Goal: Transaction & Acquisition: Purchase product/service

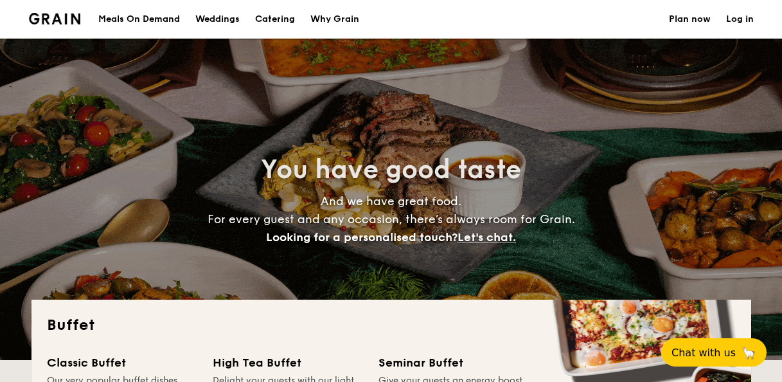
select select
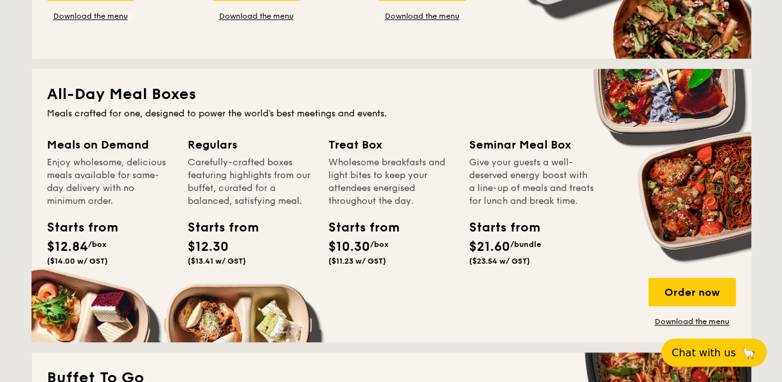
scroll to position [579, 0]
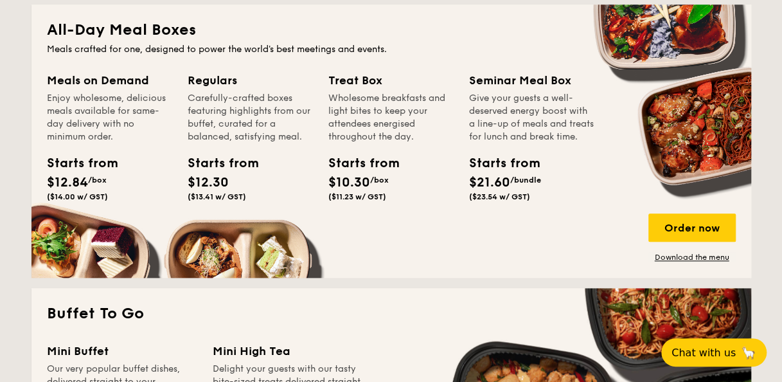
click at [446, 230] on div "Treat Box Wholesome breakfasts and light bites to keep your attendees energised…" at bounding box center [399, 154] width 141 height 166
click at [193, 240] on div "Meals on Demand Enjoy wholesome, delicious meals available for same-day deliver…" at bounding box center [391, 166] width 689 height 191
click at [694, 227] on div "Order now" at bounding box center [692, 227] width 87 height 28
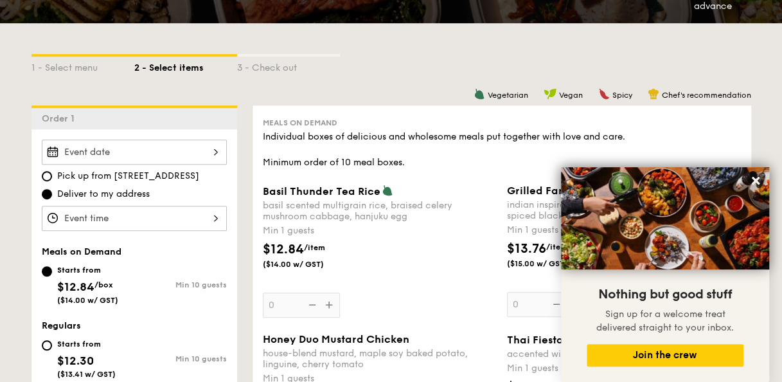
scroll to position [321, 0]
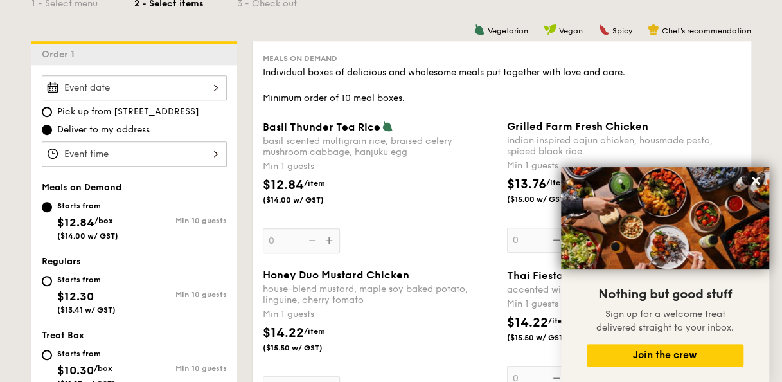
click at [182, 102] on div "Pick up from [STREET_ADDRESS] Deliver to my address" at bounding box center [134, 120] width 185 height 91
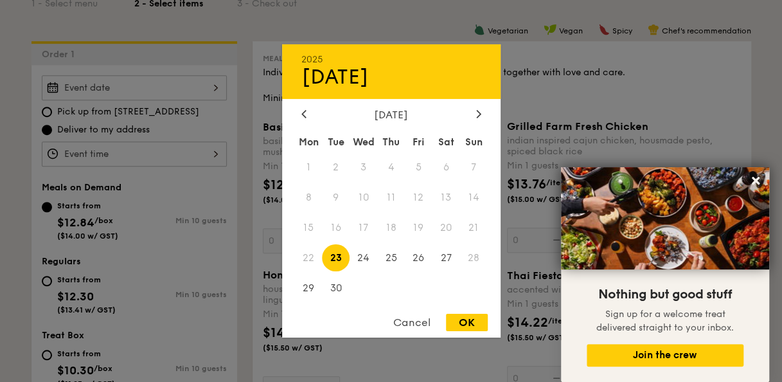
click at [188, 83] on div "2025 Sep [DATE] Tue Wed Thu Fri Sat Sun 1 2 3 4 5 6 7 8 9 10 11 12 13 14 15 16 …" at bounding box center [134, 87] width 185 height 25
click at [482, 111] on div at bounding box center [479, 115] width 12 height 12
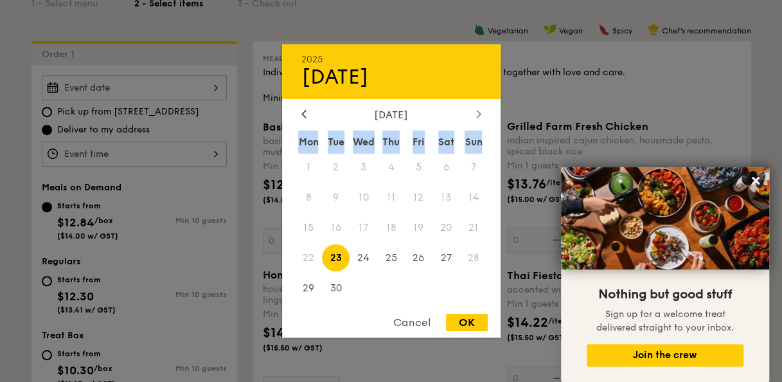
click at [482, 111] on div at bounding box center [479, 115] width 12 height 12
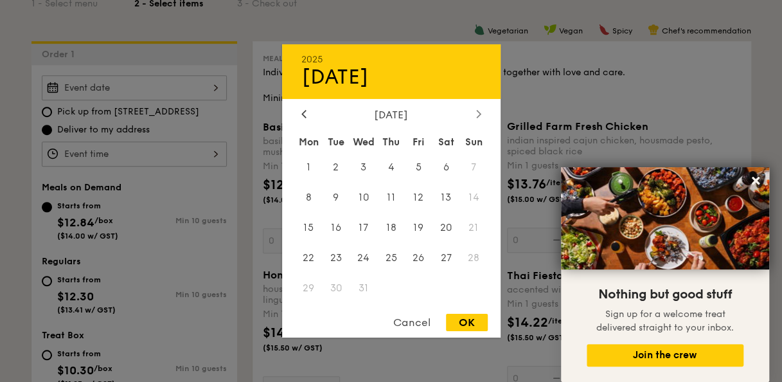
click at [480, 112] on icon at bounding box center [478, 114] width 4 height 8
click at [469, 87] on div "[DATE]" at bounding box center [392, 77] width 180 height 24
click at [476, 110] on icon at bounding box center [478, 113] width 5 height 8
click at [302, 109] on icon at bounding box center [304, 113] width 5 height 8
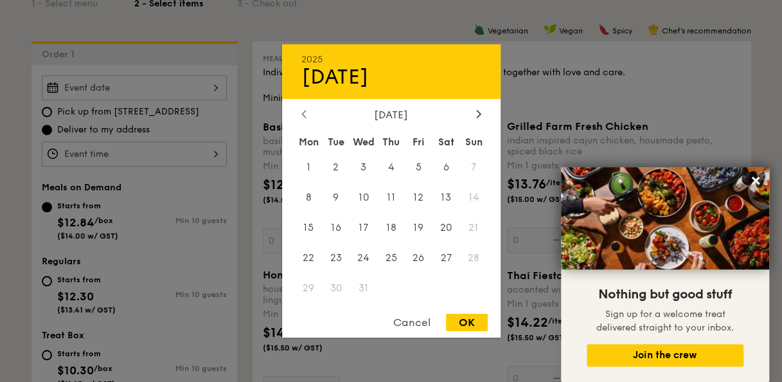
click at [304, 114] on icon at bounding box center [304, 114] width 4 height 8
click at [366, 197] on span "5" at bounding box center [364, 198] width 28 height 28
click at [474, 320] on div "OK" at bounding box center [467, 322] width 42 height 17
type input "[DATE]"
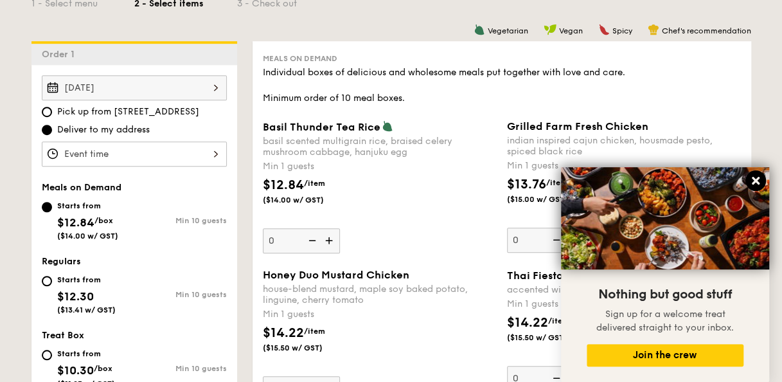
click at [753, 181] on icon at bounding box center [756, 181] width 12 height 12
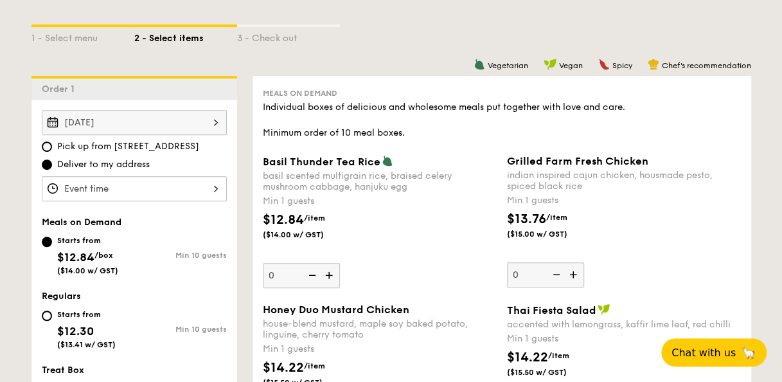
scroll to position [514, 0]
